Goal: Transaction & Acquisition: Purchase product/service

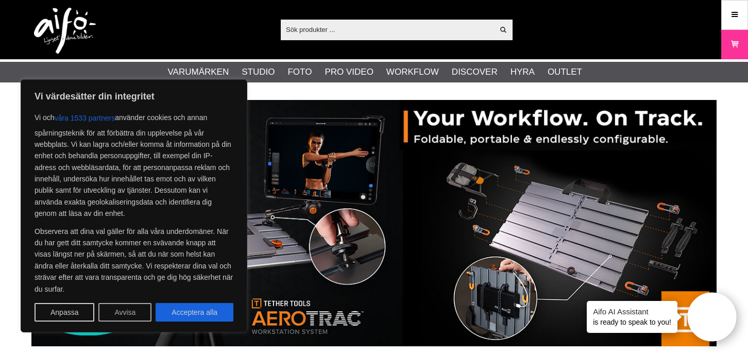
click at [132, 315] on button "Avvisa" at bounding box center [124, 312] width 53 height 19
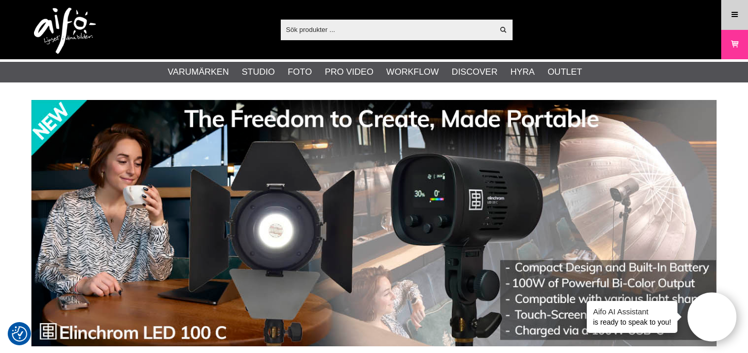
click at [733, 18] on icon at bounding box center [734, 14] width 9 height 11
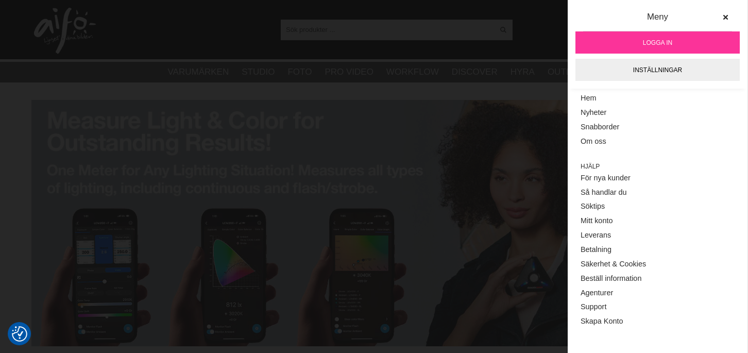
click at [673, 40] on link "Logga in" at bounding box center [658, 42] width 164 height 22
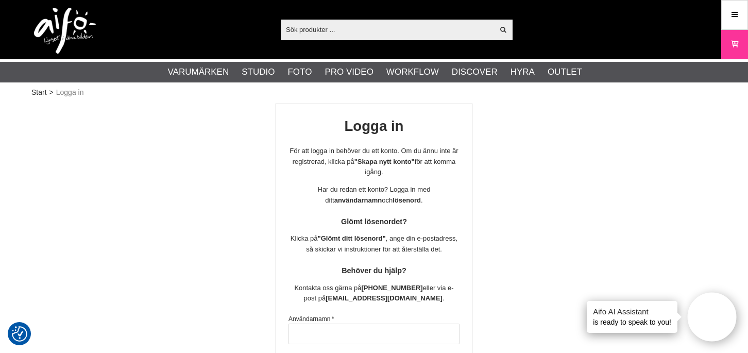
click at [330, 23] on input "text" at bounding box center [387, 29] width 213 height 15
paste input "5EAA1E23"
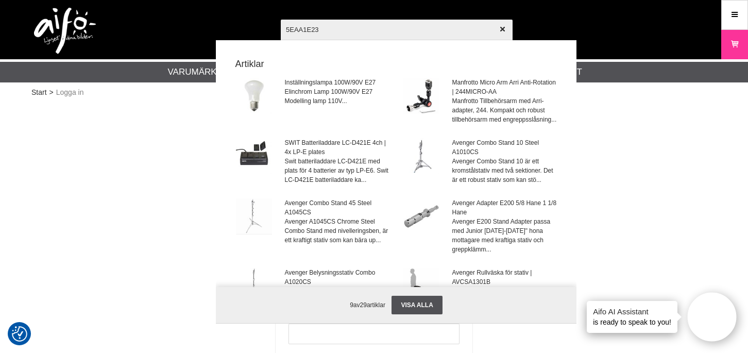
type input "5EAA1E23"
click at [152, 141] on div at bounding box center [374, 176] width 748 height 353
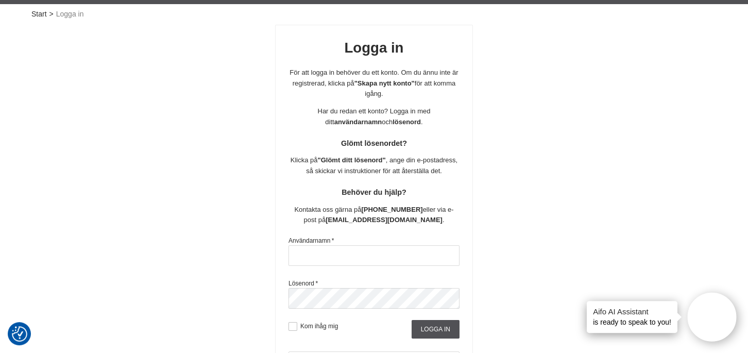
scroll to position [118, 0]
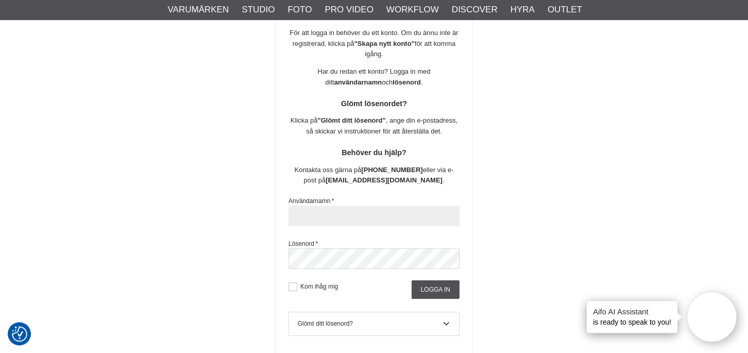
click at [337, 216] on input "text" at bounding box center [374, 216] width 171 height 21
type input "info@gotapltsensfoto.se"
click at [292, 285] on button at bounding box center [293, 286] width 9 height 9
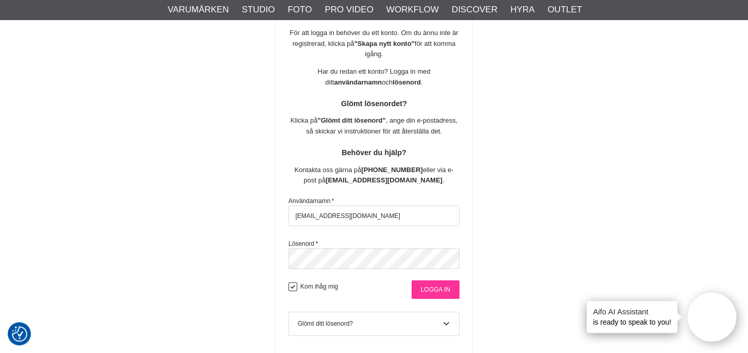
click at [427, 285] on input "Logga in" at bounding box center [436, 289] width 48 height 19
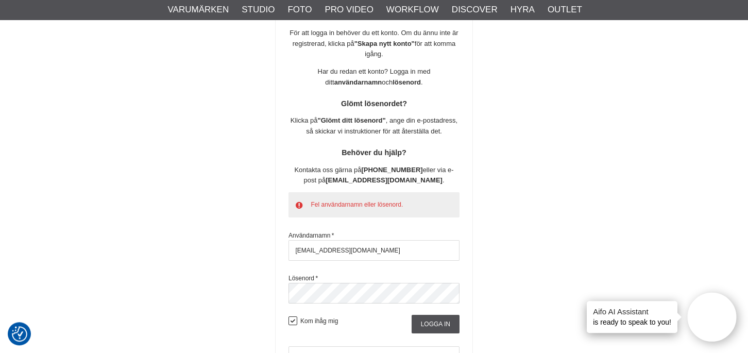
click at [184, 215] on div "Logga in För att logga in behöver du ett konto. Om du ännu inte är registrerad,…" at bounding box center [374, 217] width 686 height 465
drag, startPoint x: 184, startPoint y: 215, endPoint x: 329, endPoint y: 248, distance: 148.6
click at [329, 248] on div "Logga in För att logga in behöver du ett konto. Om du ännu inte är registrerad,…" at bounding box center [374, 217] width 686 height 465
click at [328, 250] on input "info@gotapltsensfoto.se" at bounding box center [374, 250] width 171 height 21
click at [328, 249] on input "info@gotapltsensfoto.se" at bounding box center [374, 250] width 171 height 21
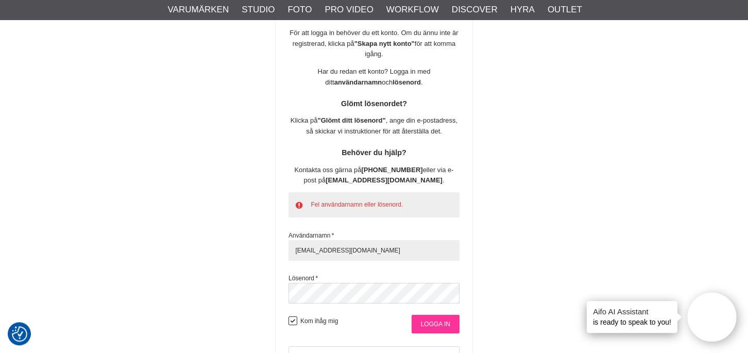
type input "[EMAIL_ADDRESS][DOMAIN_NAME]"
click at [439, 324] on input "Logga in" at bounding box center [436, 324] width 48 height 19
click at [439, 323] on div at bounding box center [374, 176] width 748 height 353
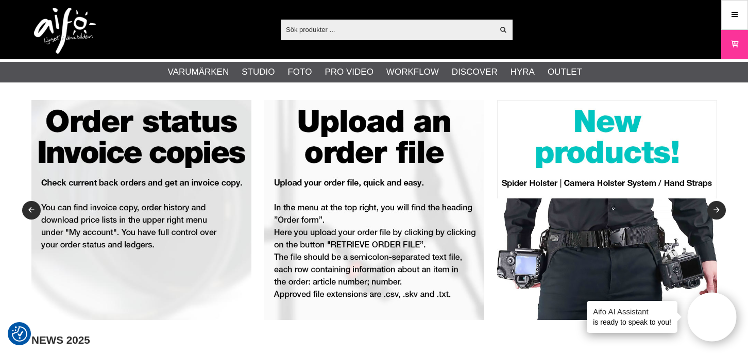
click at [325, 28] on input "text" at bounding box center [387, 29] width 213 height 15
paste input "L-478DR-EL"
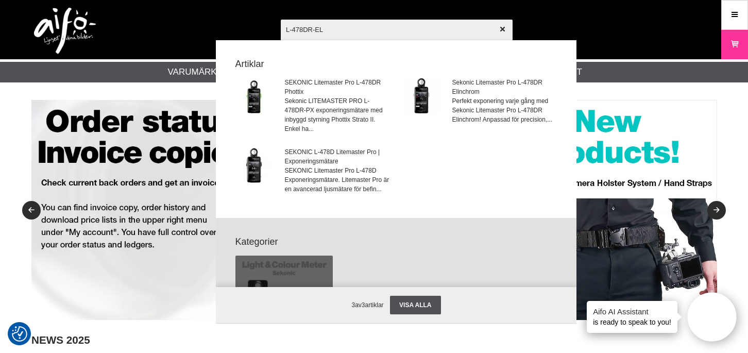
type input "L-478DR-EL"
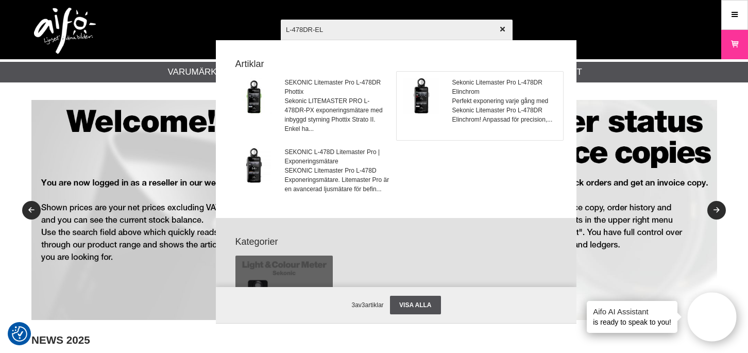
click at [470, 84] on span "Sekonic Litemaster Pro L-478DR Elinchrom" at bounding box center [505, 87] width 105 height 19
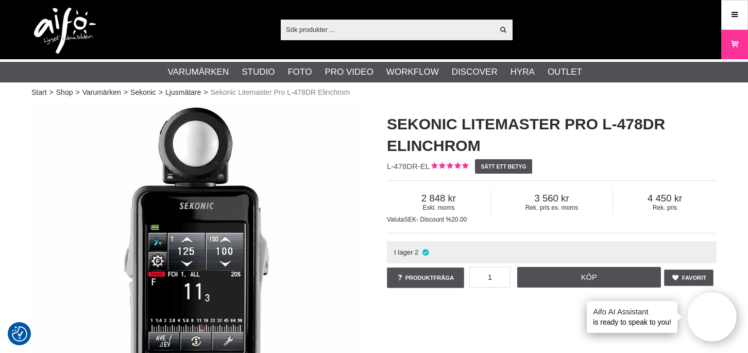
scroll to position [56, 0]
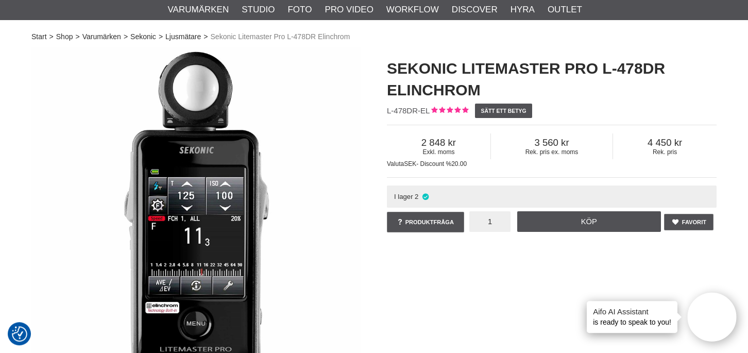
drag, startPoint x: 484, startPoint y: 223, endPoint x: 494, endPoint y: 223, distance: 10.3
click at [494, 223] on input "1" at bounding box center [490, 221] width 41 height 21
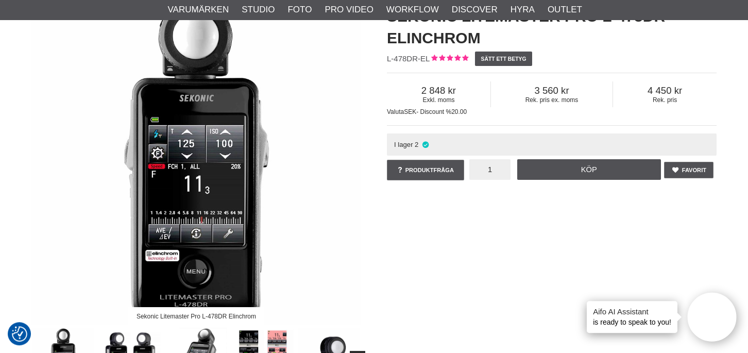
scroll to position [103, 0]
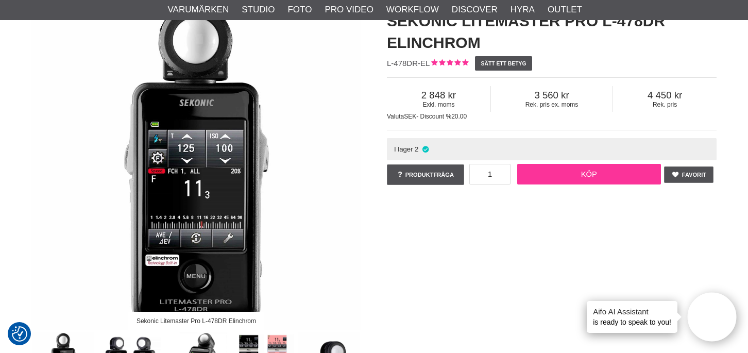
click at [574, 171] on link "Köp" at bounding box center [590, 174] width 144 height 21
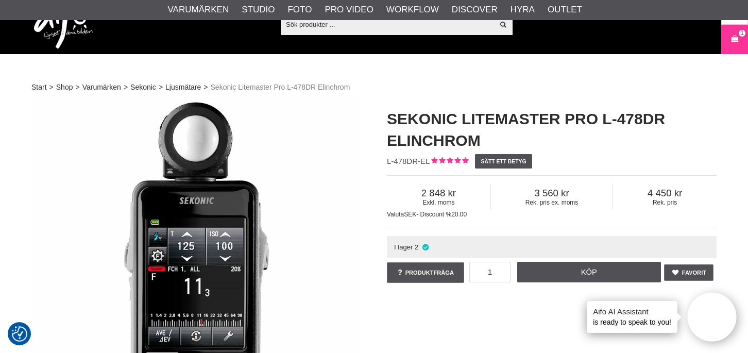
scroll to position [0, 0]
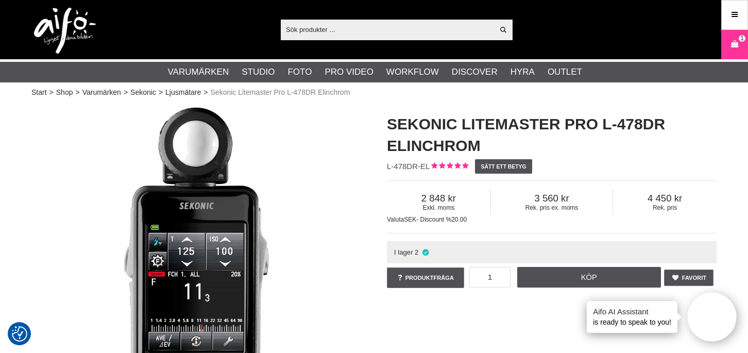
click at [304, 26] on input "text" at bounding box center [387, 29] width 213 height 15
paste input "EL-23002"
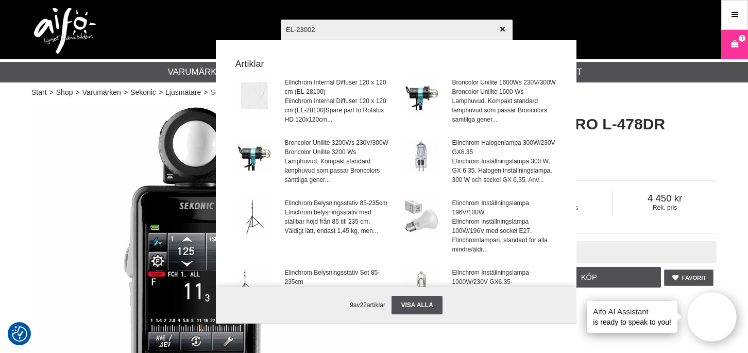
type input "EL-23002"
click at [459, 240] on span "Elinchrom inställningslampa 100W/196V med sockel E27. Elinchromlampan, standard…" at bounding box center [505, 235] width 105 height 37
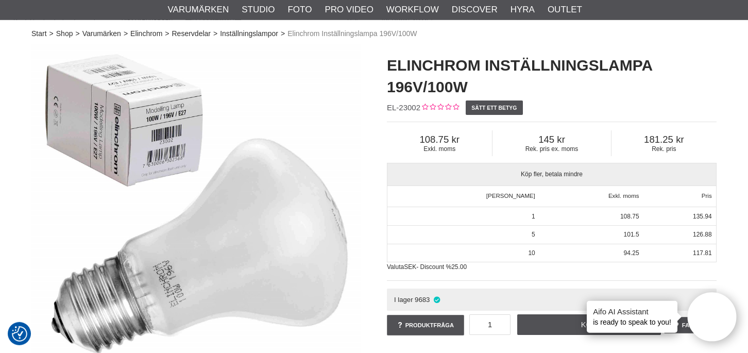
scroll to position [75, 0]
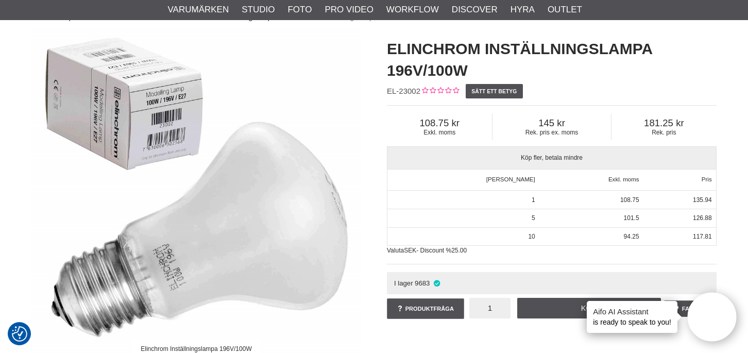
drag, startPoint x: 487, startPoint y: 304, endPoint x: 494, endPoint y: 306, distance: 8.2
click at [494, 306] on input "1" at bounding box center [490, 308] width 41 height 21
type input "2"
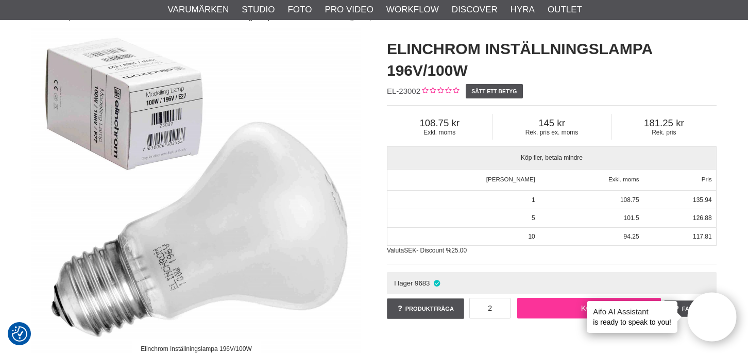
click at [550, 305] on link "Köp" at bounding box center [590, 308] width 144 height 21
click at [330, 96] on div at bounding box center [374, 176] width 748 height 353
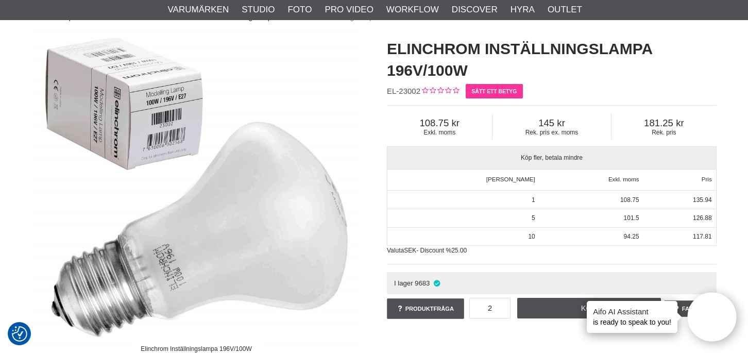
click at [522, 98] on link "Sätt ett betyg" at bounding box center [494, 91] width 57 height 14
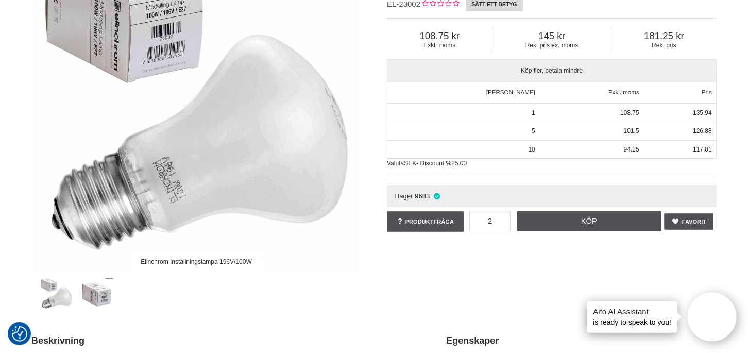
scroll to position [0, 0]
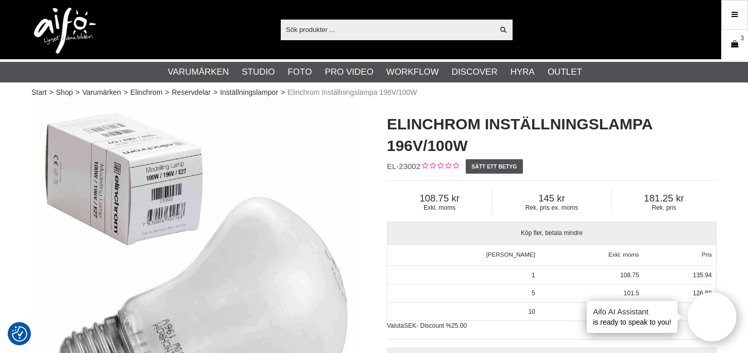
click at [731, 43] on icon at bounding box center [735, 44] width 10 height 11
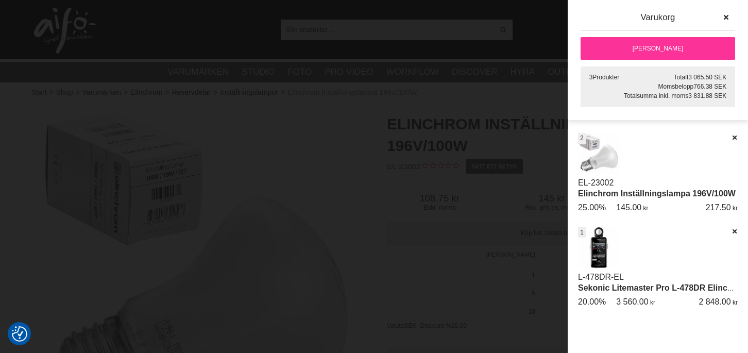
click at [667, 52] on link "[PERSON_NAME]" at bounding box center [658, 48] width 155 height 23
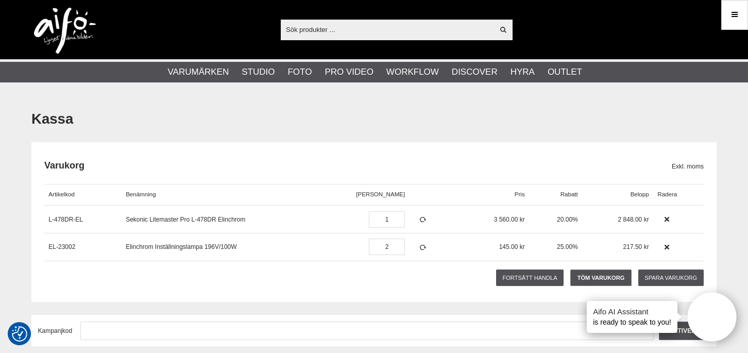
click at [552, 277] on link "Fortsätt handla" at bounding box center [530, 278] width 68 height 16
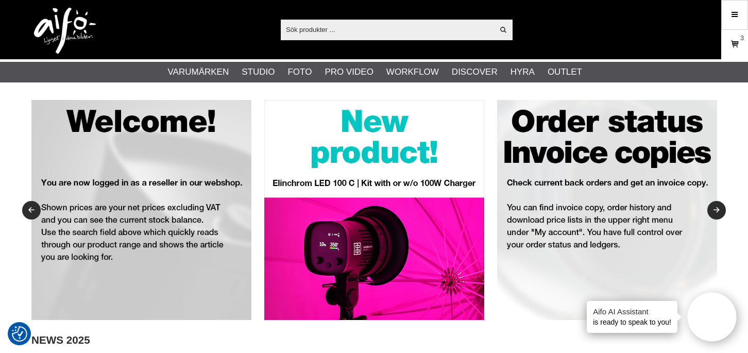
click at [744, 40] on span "3" at bounding box center [743, 38] width 4 height 9
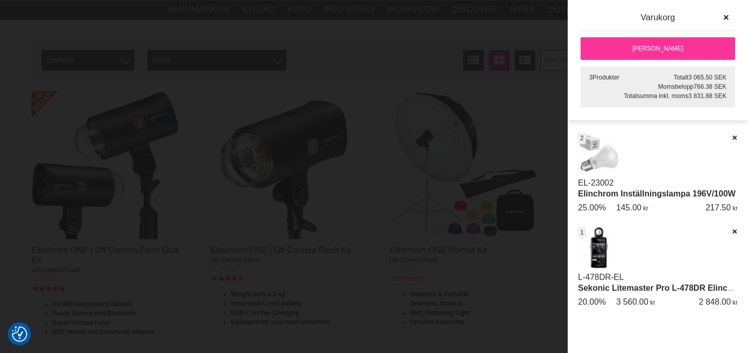
scroll to position [586, 0]
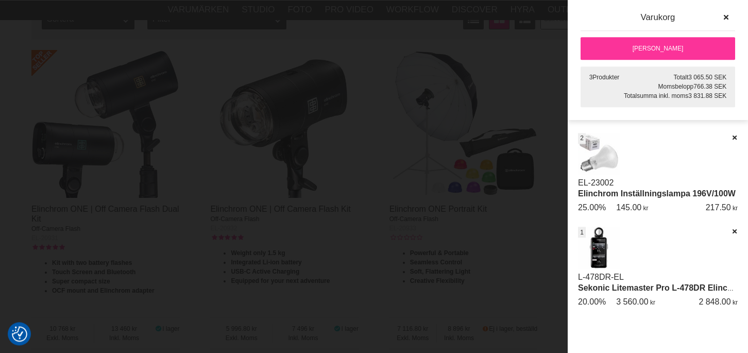
click at [661, 41] on link "[PERSON_NAME]" at bounding box center [658, 48] width 155 height 23
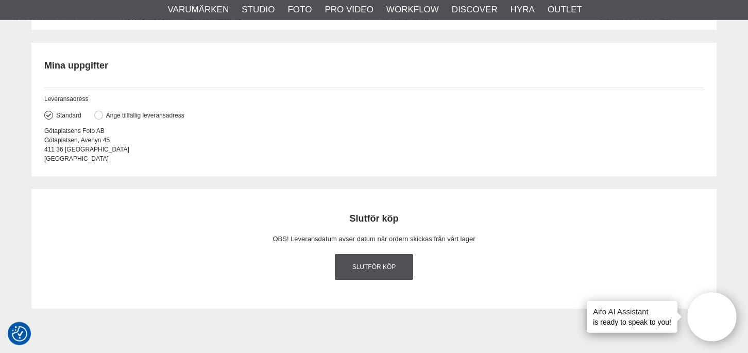
scroll to position [1238, 0]
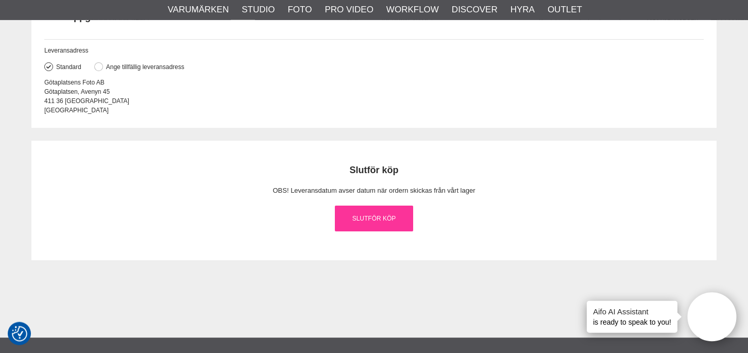
click at [398, 222] on link "Slutför köp" at bounding box center [374, 219] width 78 height 26
